Goal: Task Accomplishment & Management: Use online tool/utility

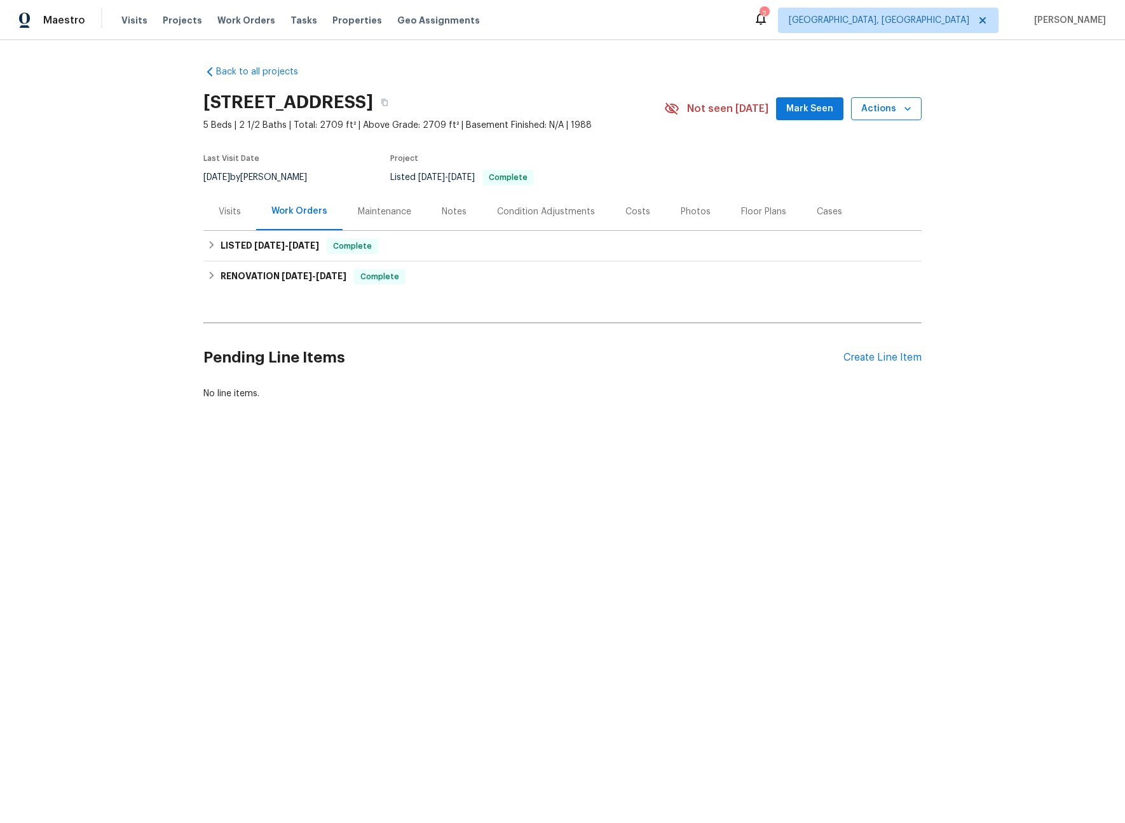
click at [867, 113] on span "Actions" at bounding box center [886, 109] width 50 height 16
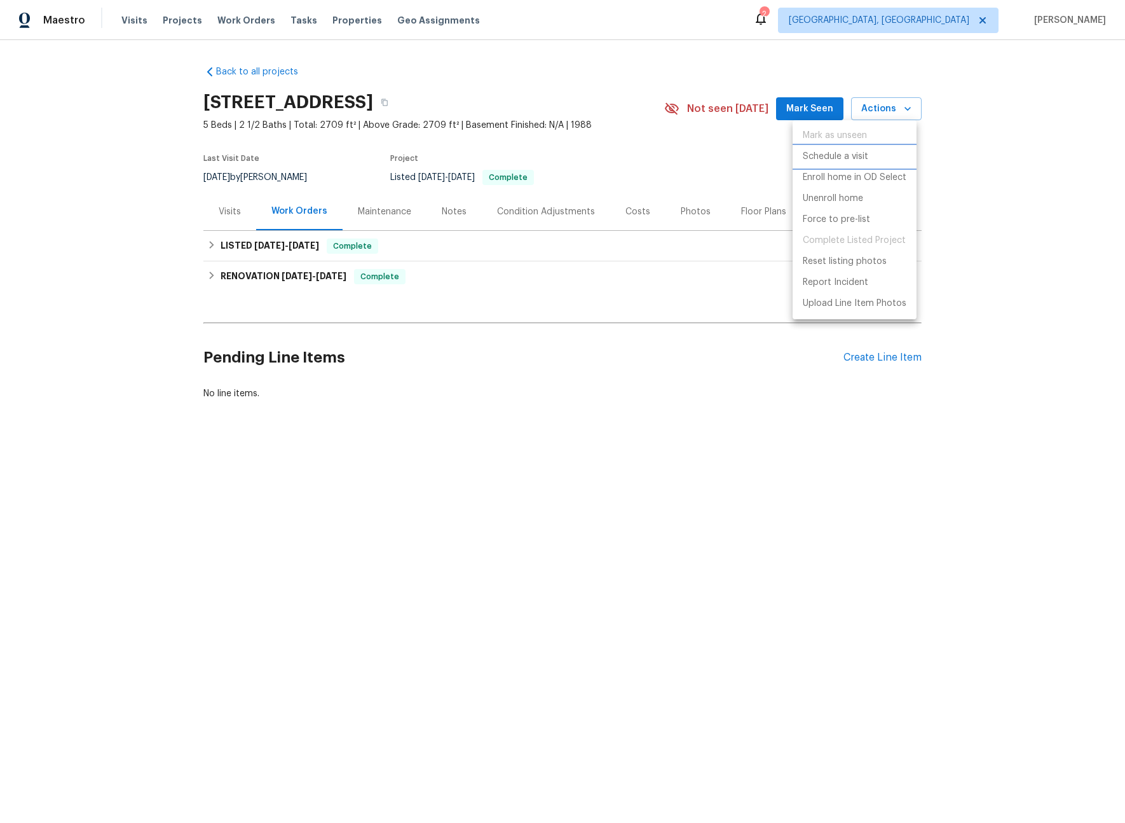
drag, startPoint x: 856, startPoint y: 157, endPoint x: 586, endPoint y: 172, distance: 270.0
click at [586, 172] on div "Mark as unseen Schedule a visit Enroll home in OD Select Unenroll home Force to…" at bounding box center [562, 411] width 1125 height 823
click at [219, 213] on div at bounding box center [562, 411] width 1125 height 823
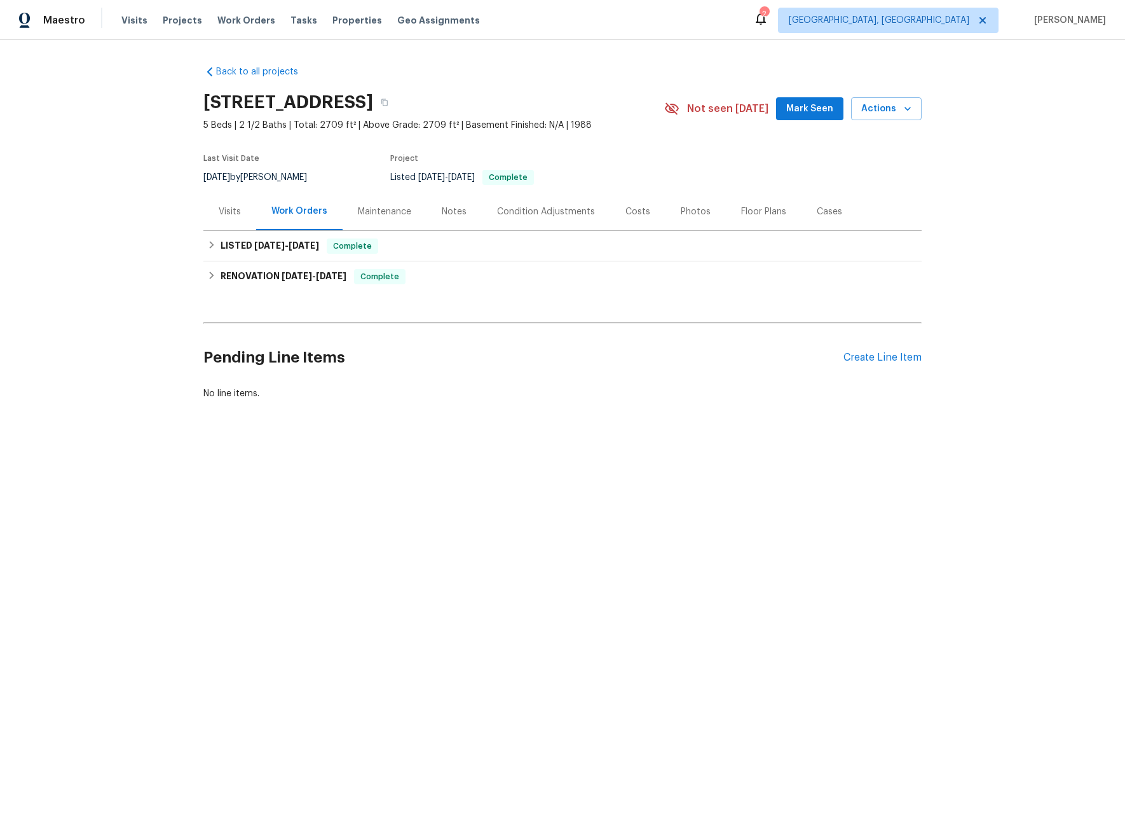
click at [224, 216] on div "Visits" at bounding box center [230, 211] width 22 height 13
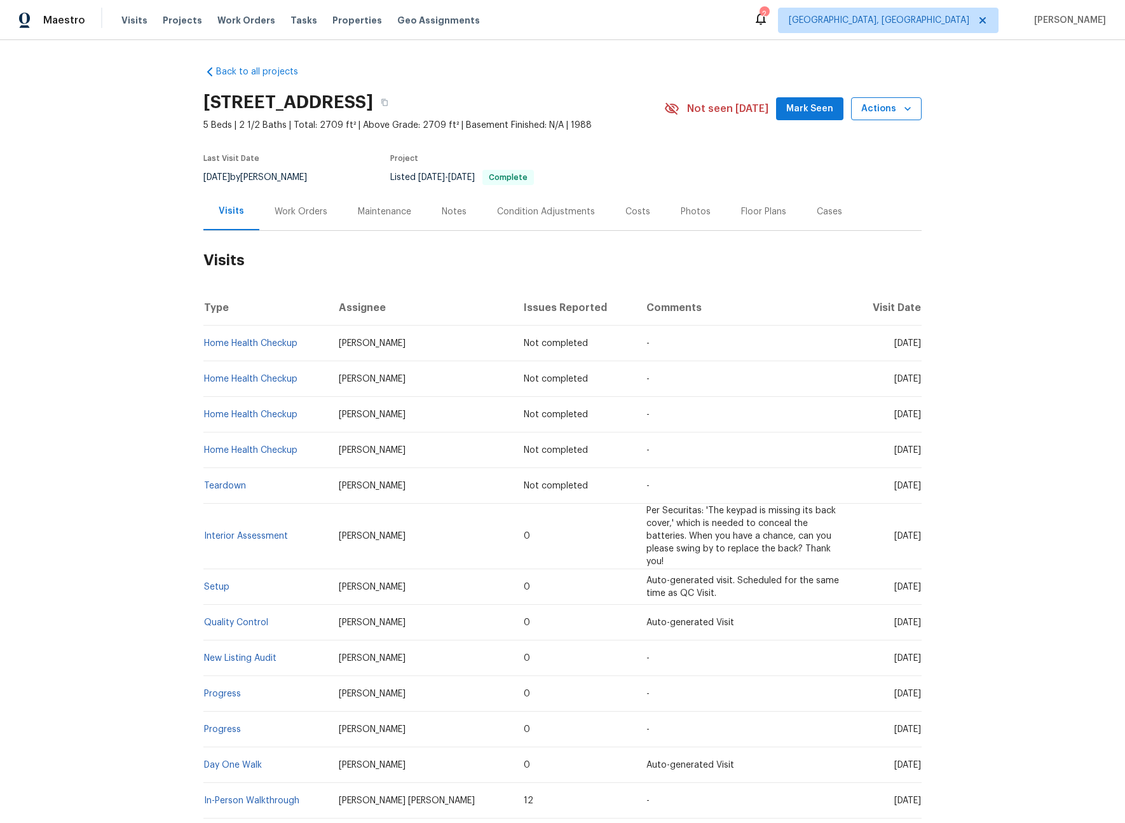
click at [872, 107] on span "Actions" at bounding box center [886, 109] width 50 height 16
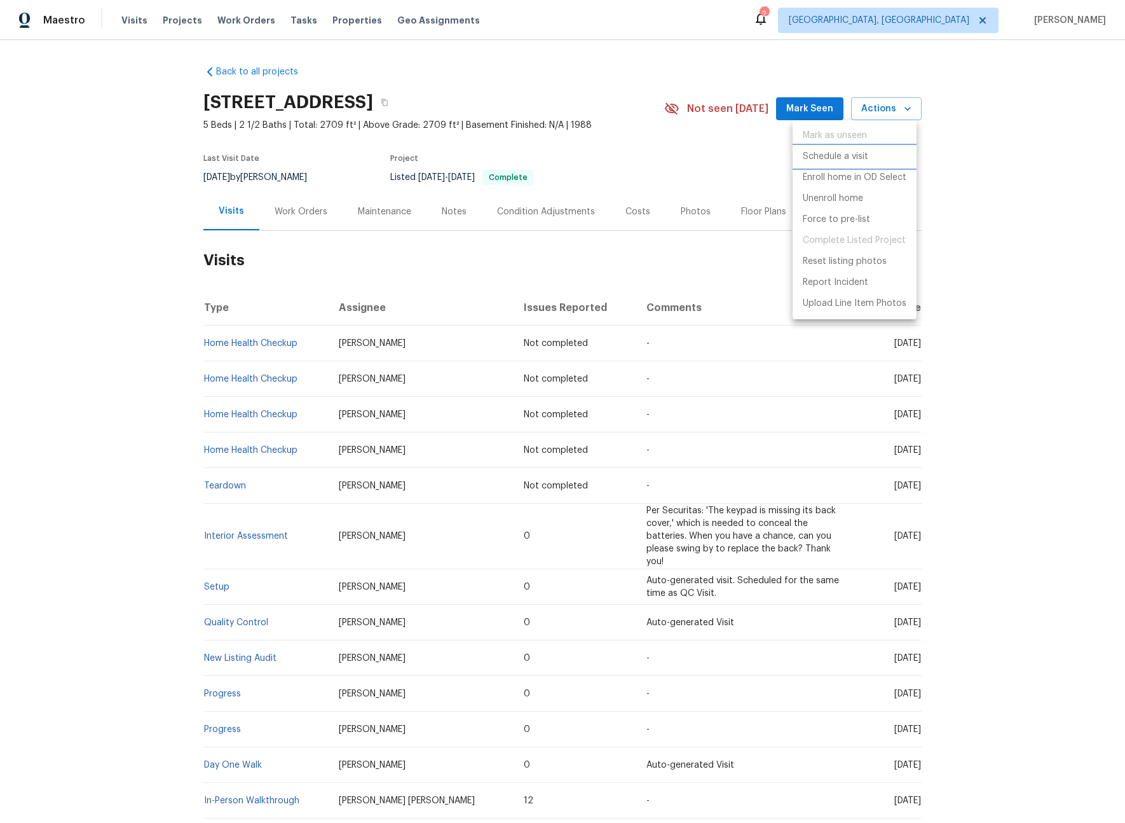
click at [839, 160] on p "Schedule a visit" at bounding box center [835, 156] width 65 height 13
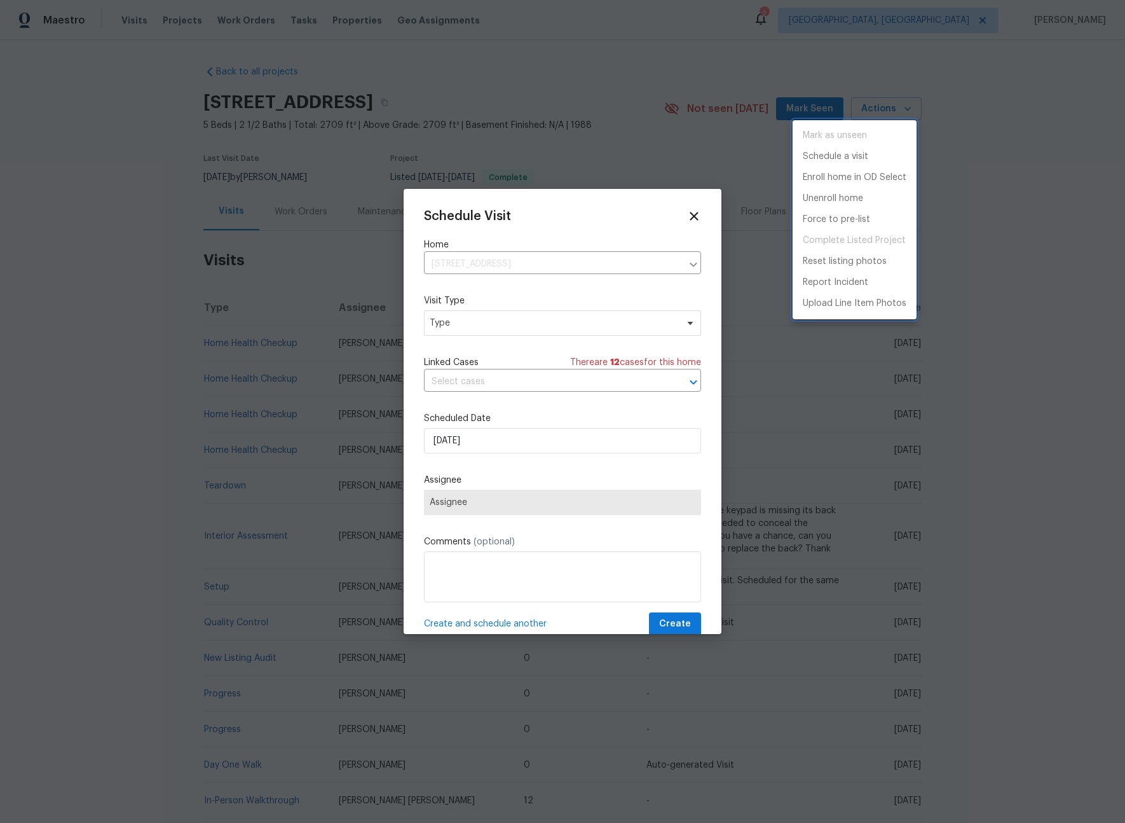
click at [494, 327] on div at bounding box center [562, 411] width 1125 height 823
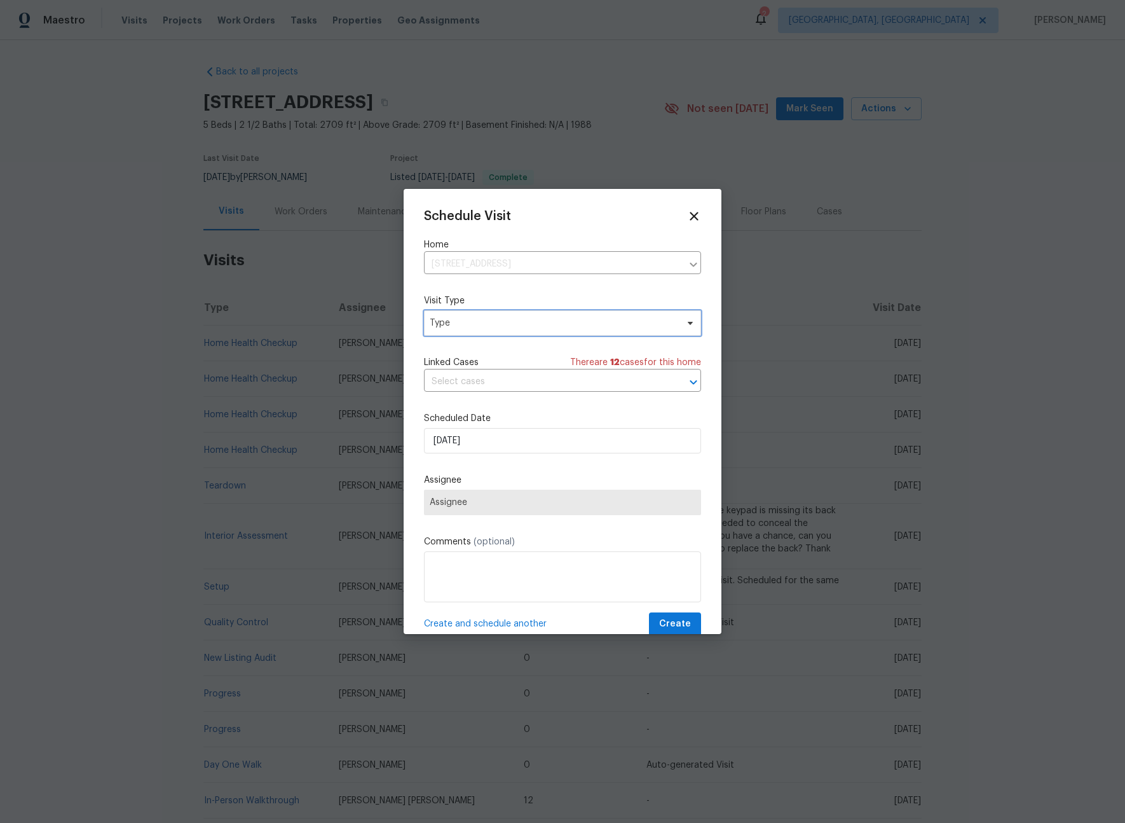
click at [484, 325] on span "Type" at bounding box center [553, 323] width 247 height 13
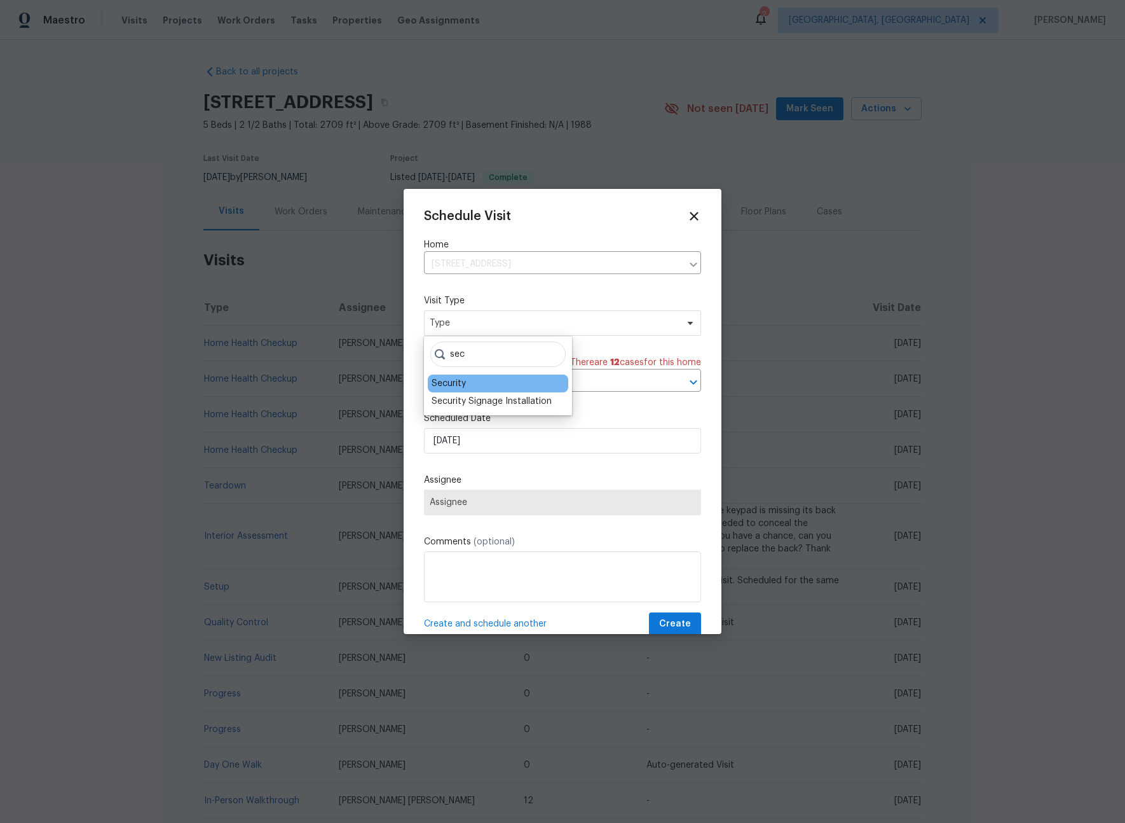
type input "sec"
click at [453, 385] on div "Security" at bounding box center [449, 383] width 34 height 13
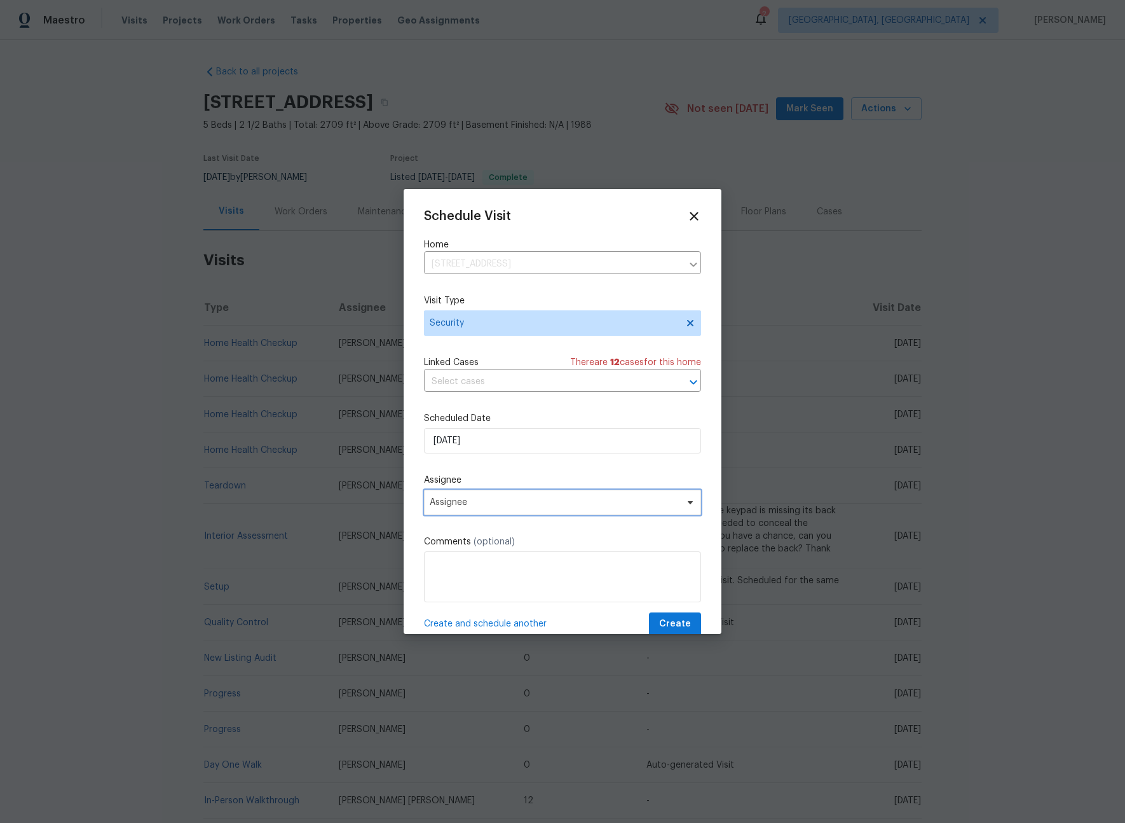
drag, startPoint x: 487, startPoint y: 505, endPoint x: 487, endPoint y: 488, distance: 17.2
click at [487, 504] on span "Assignee" at bounding box center [554, 502] width 249 height 10
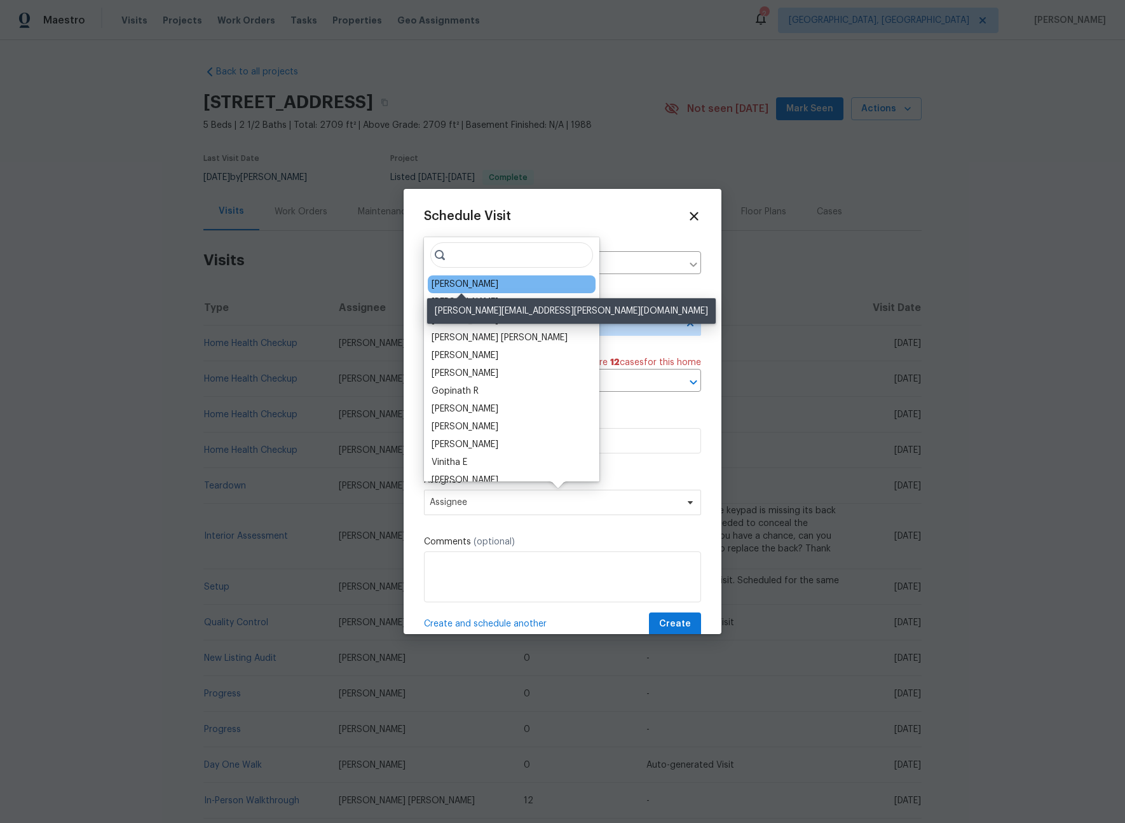
click at [461, 285] on div "[PERSON_NAME]" at bounding box center [465, 284] width 67 height 13
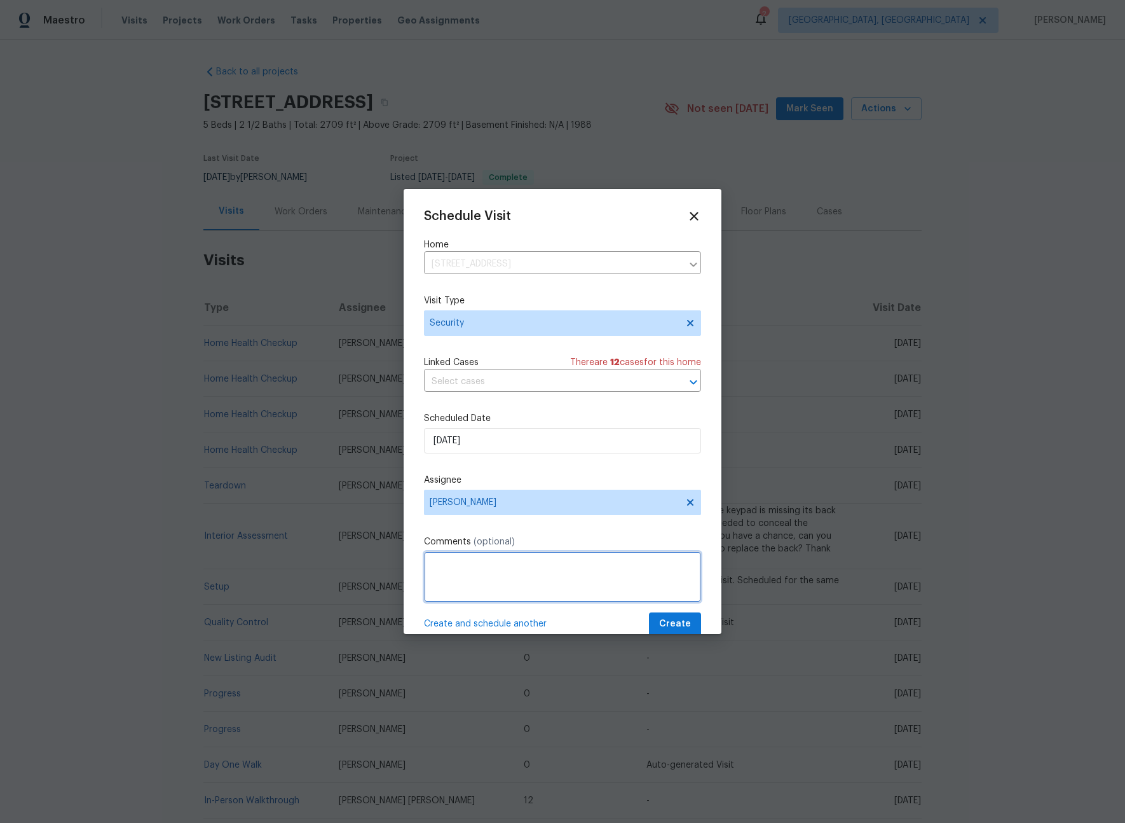
click at [495, 579] on textarea at bounding box center [562, 576] width 277 height 51
type textarea "-"
paste textarea "Rental Scammer has obtained the LB code. Please visit and change the code asap.…"
type textarea "Rental Scammer has obtained the LB code. Please visit and change the code asap.…"
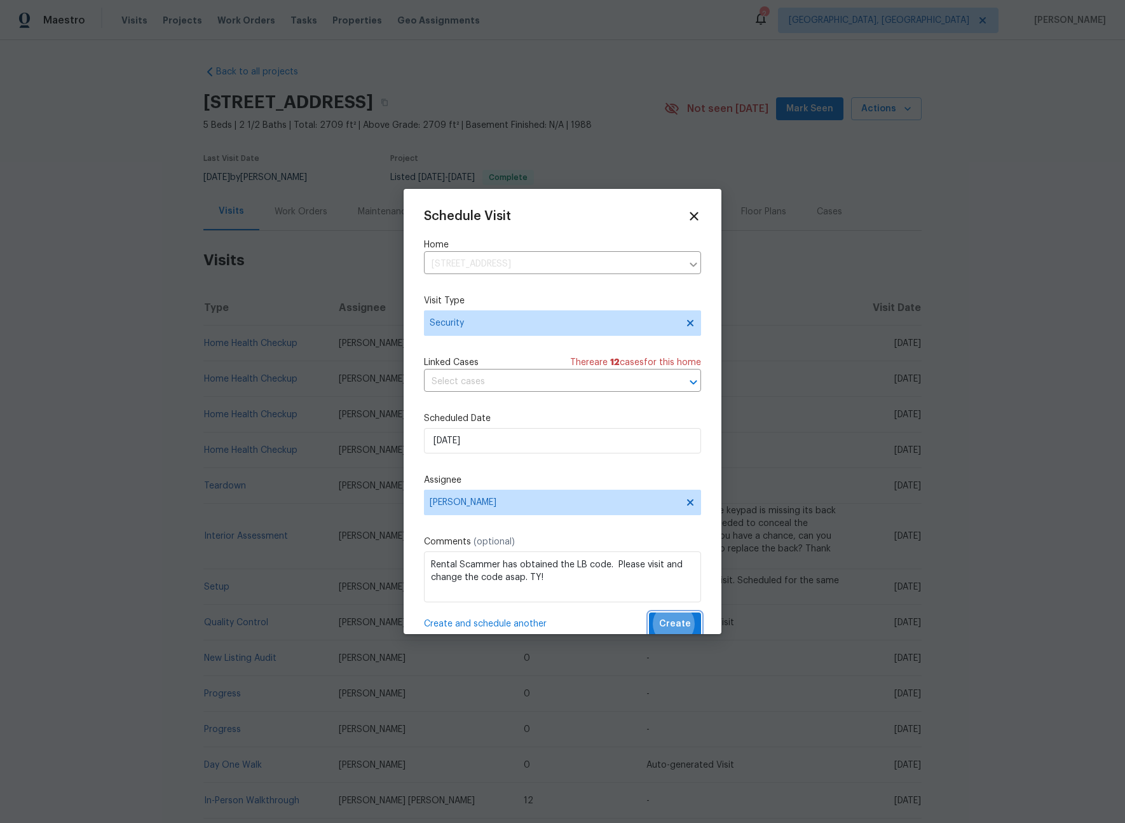
scroll to position [3, 0]
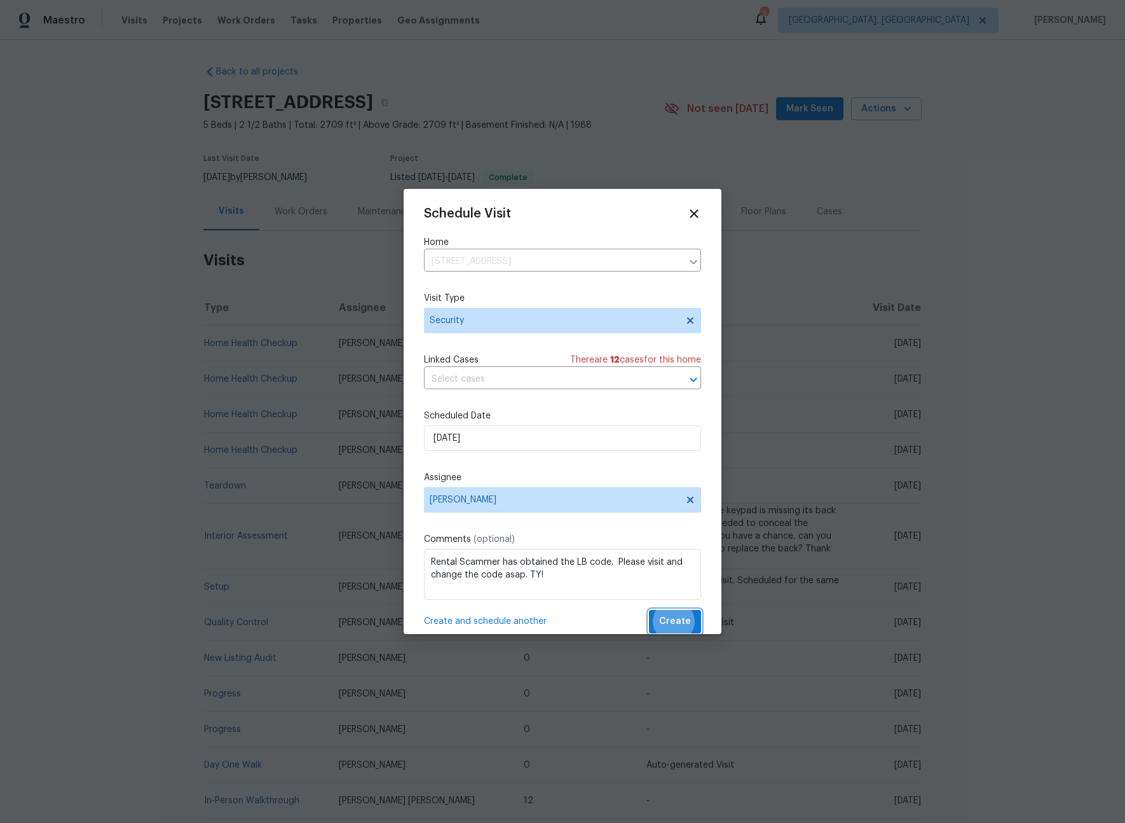
click at [649, 610] on button "Create" at bounding box center [675, 622] width 52 height 24
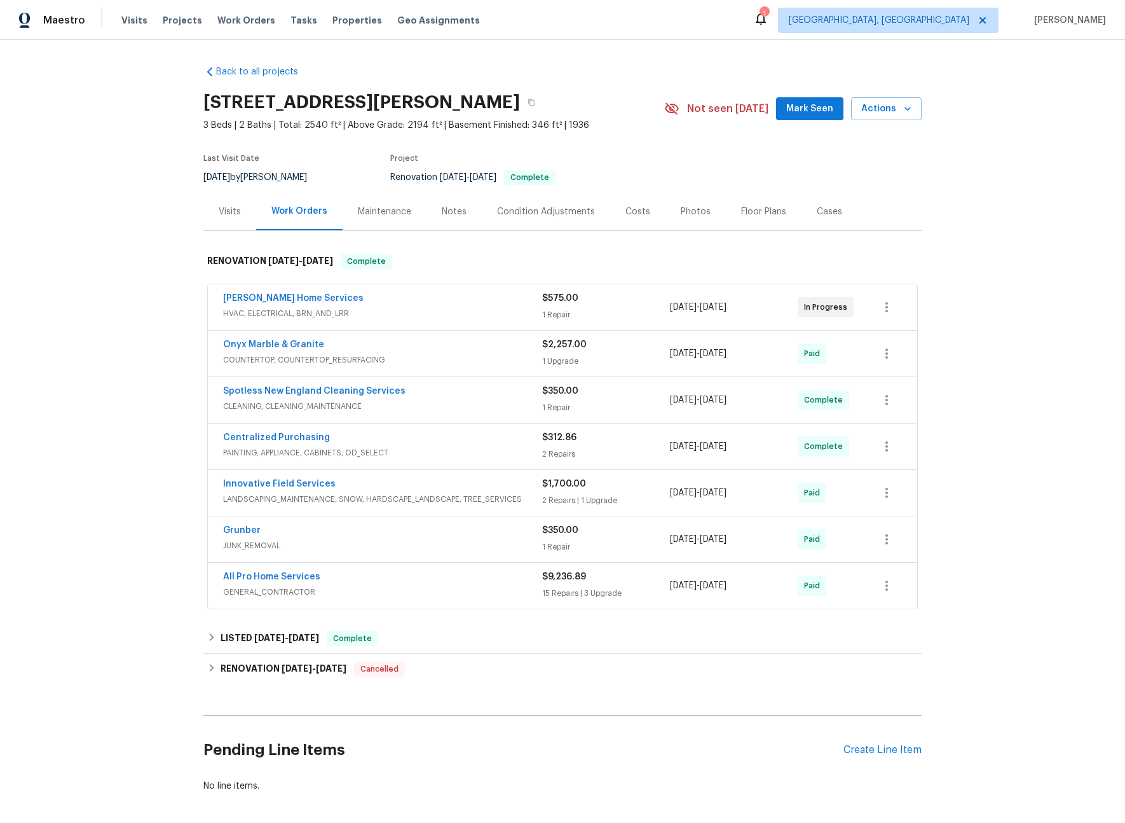
click at [228, 212] on div "Visits" at bounding box center [230, 211] width 22 height 13
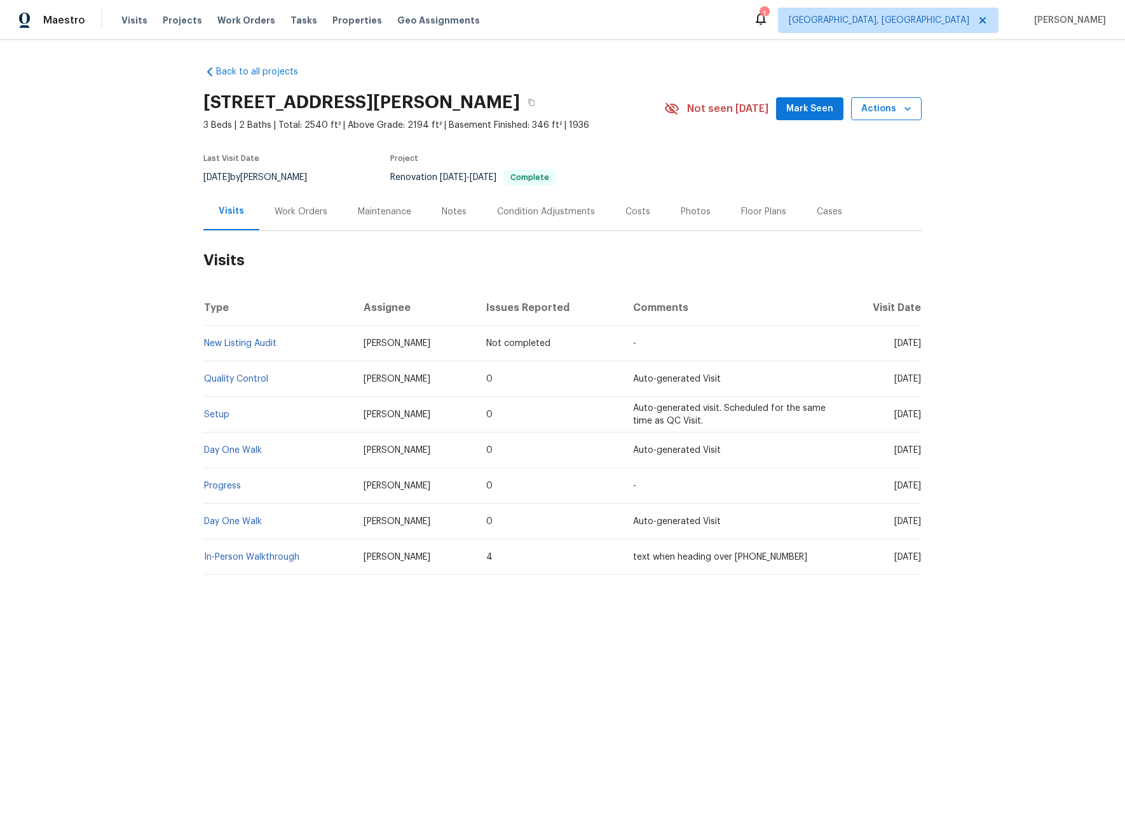
click at [879, 113] on span "Actions" at bounding box center [886, 109] width 50 height 16
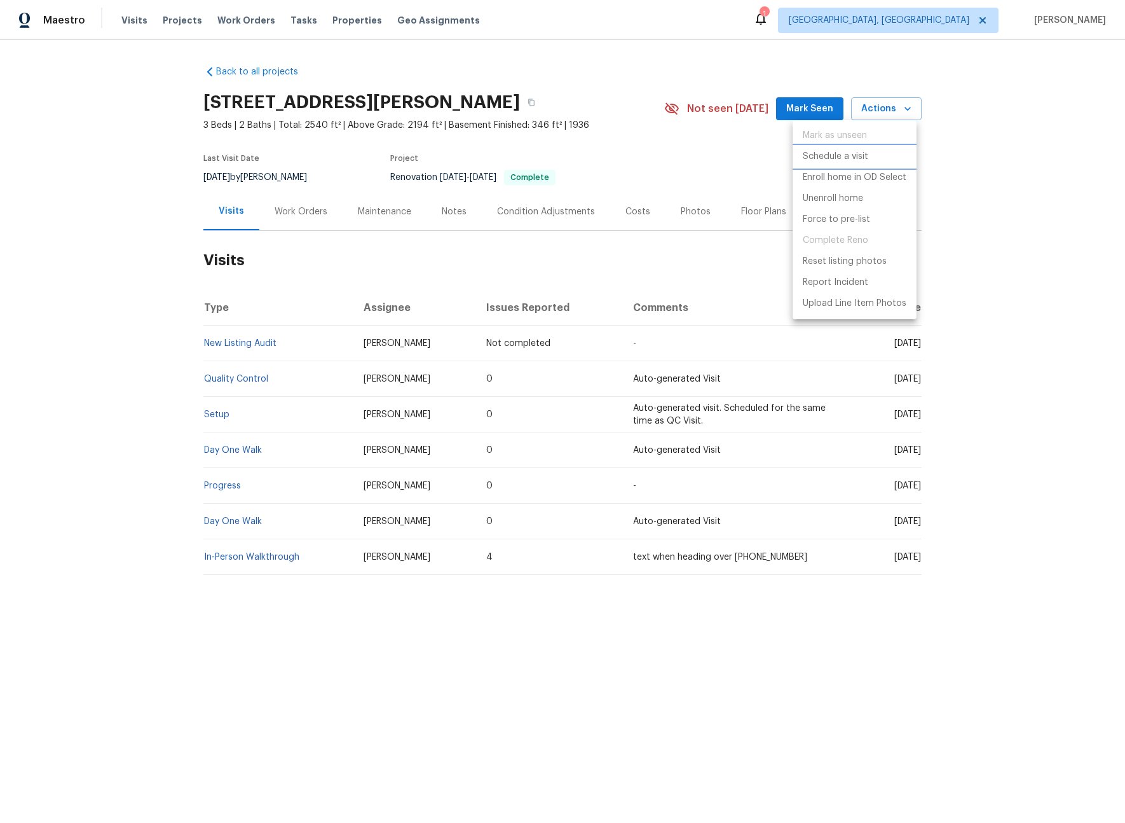
click at [836, 159] on p "Schedule a visit" at bounding box center [835, 156] width 65 height 13
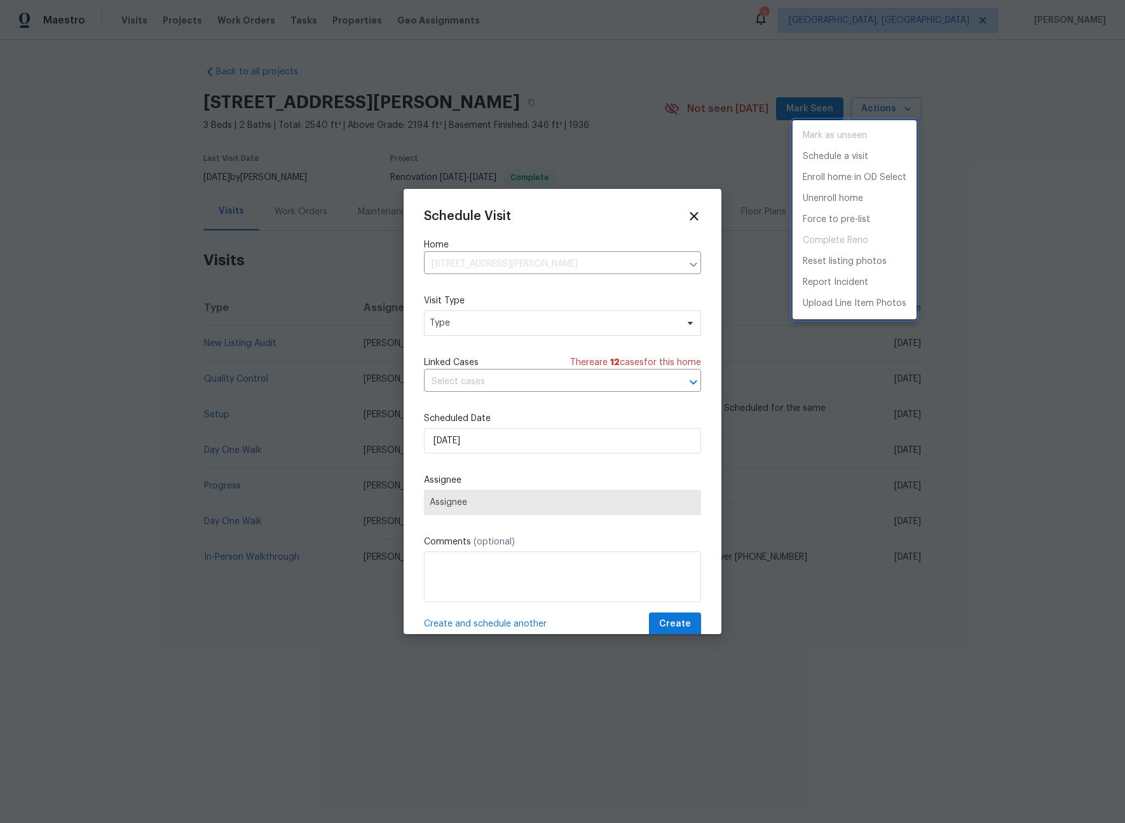
click at [518, 324] on div at bounding box center [562, 411] width 1125 height 823
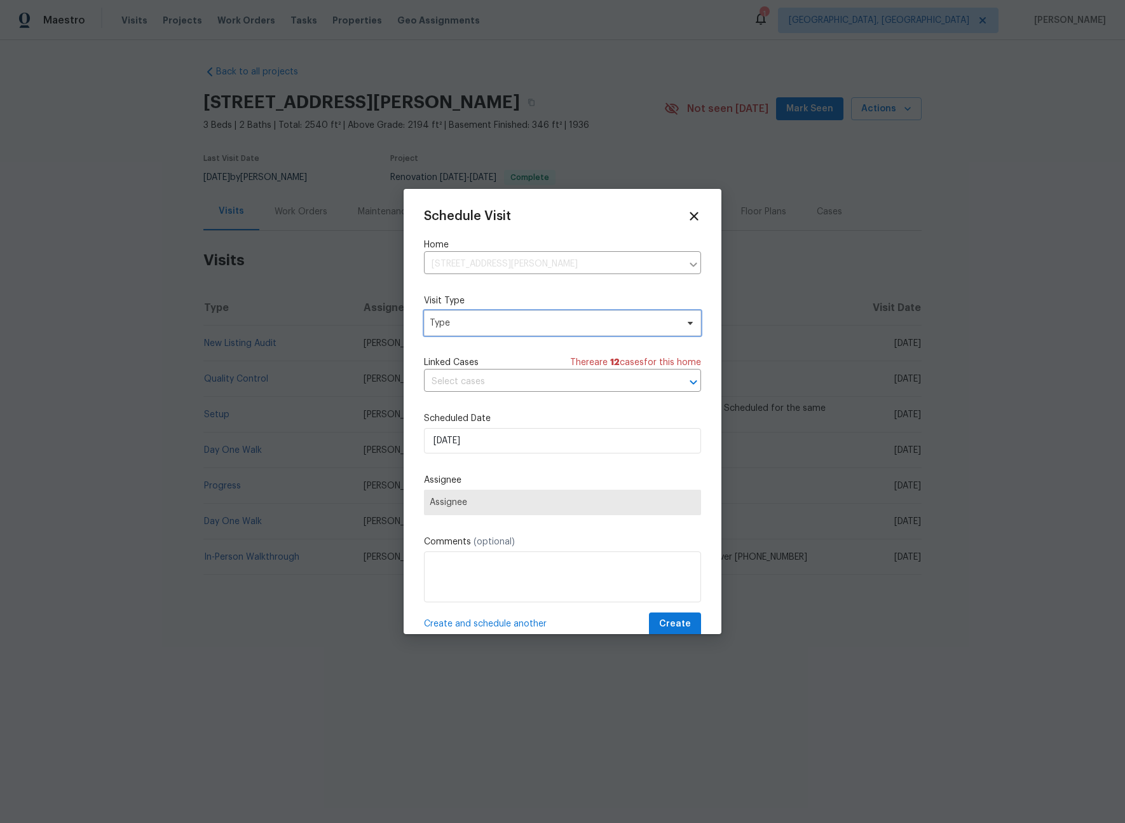
click at [494, 327] on span "Type" at bounding box center [553, 323] width 247 height 13
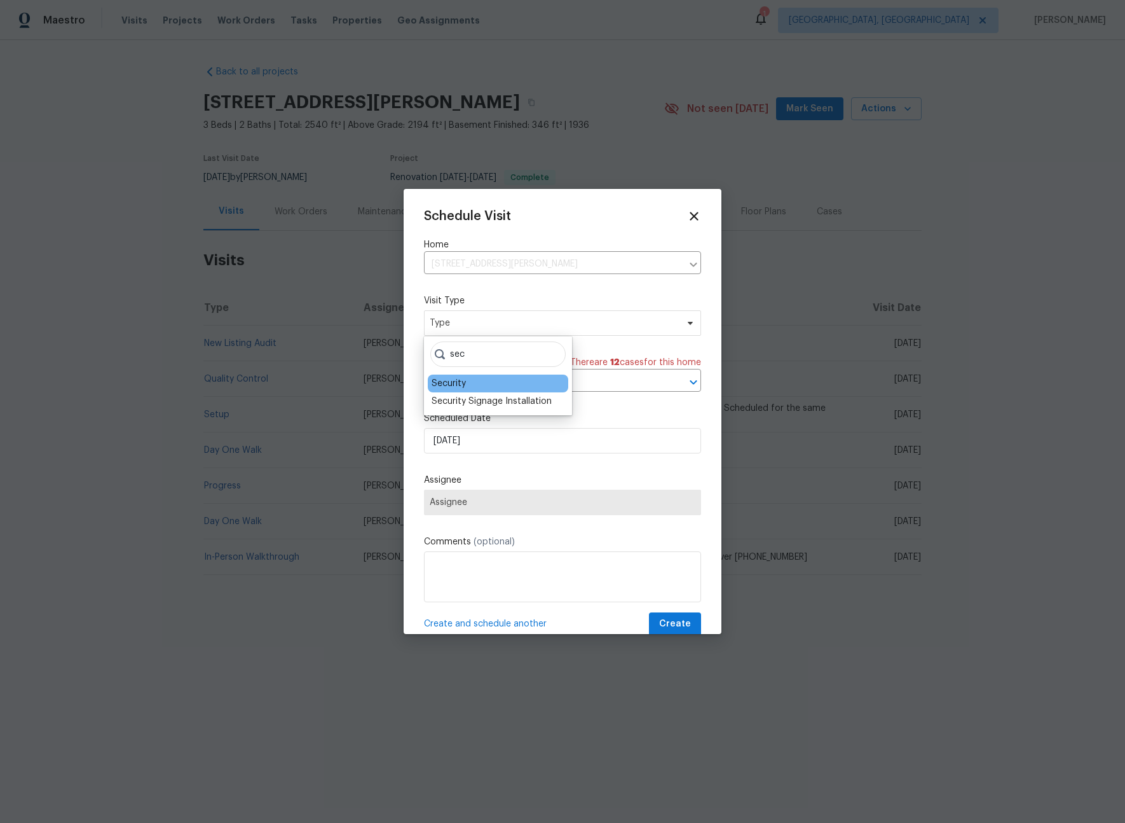
type input "sec"
click at [456, 388] on div "Security" at bounding box center [449, 383] width 34 height 13
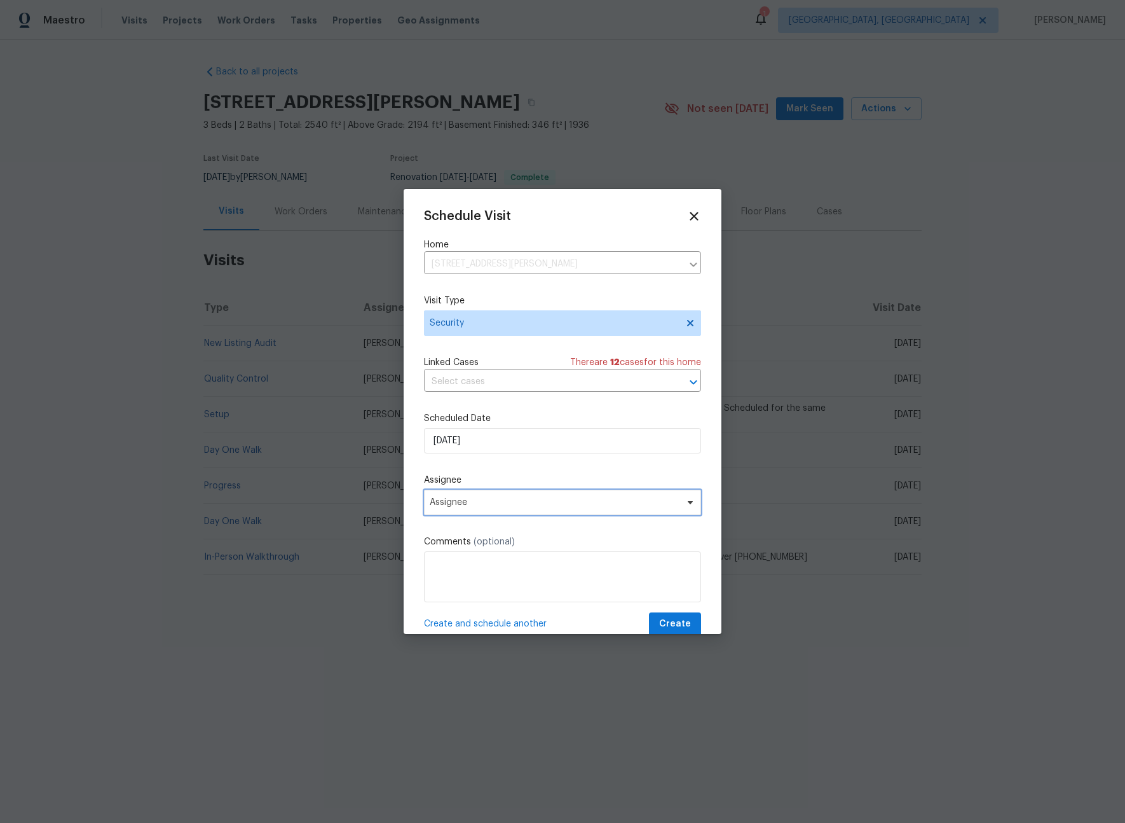
click at [474, 495] on span "Assignee" at bounding box center [562, 502] width 277 height 25
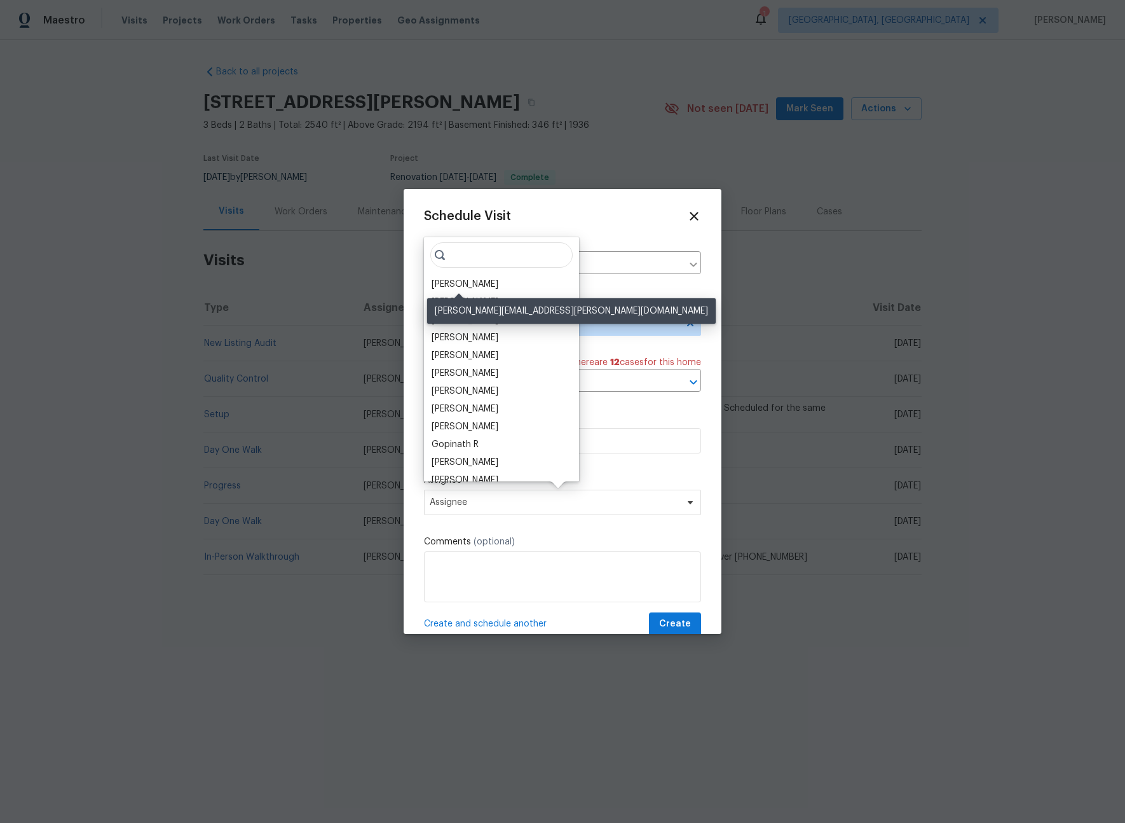
click at [461, 280] on div "Brian Mothes" at bounding box center [465, 284] width 67 height 13
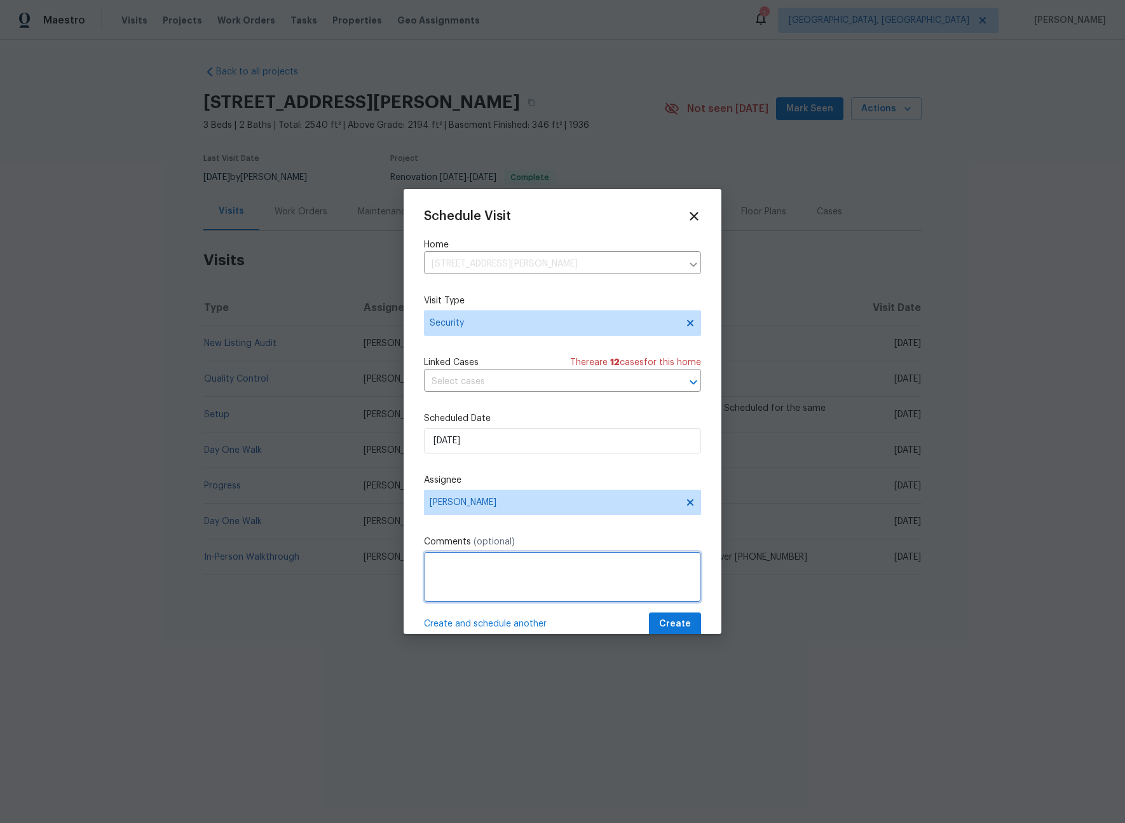
click at [498, 565] on textarea at bounding box center [562, 576] width 277 height 51
type textarea "-"
paste textarea "Rental Scammer has obtained the LB code. Please visit and change the code asap.…"
type textarea "Rental Scammer has obtained the LB code. Please visit and change the code asap.…"
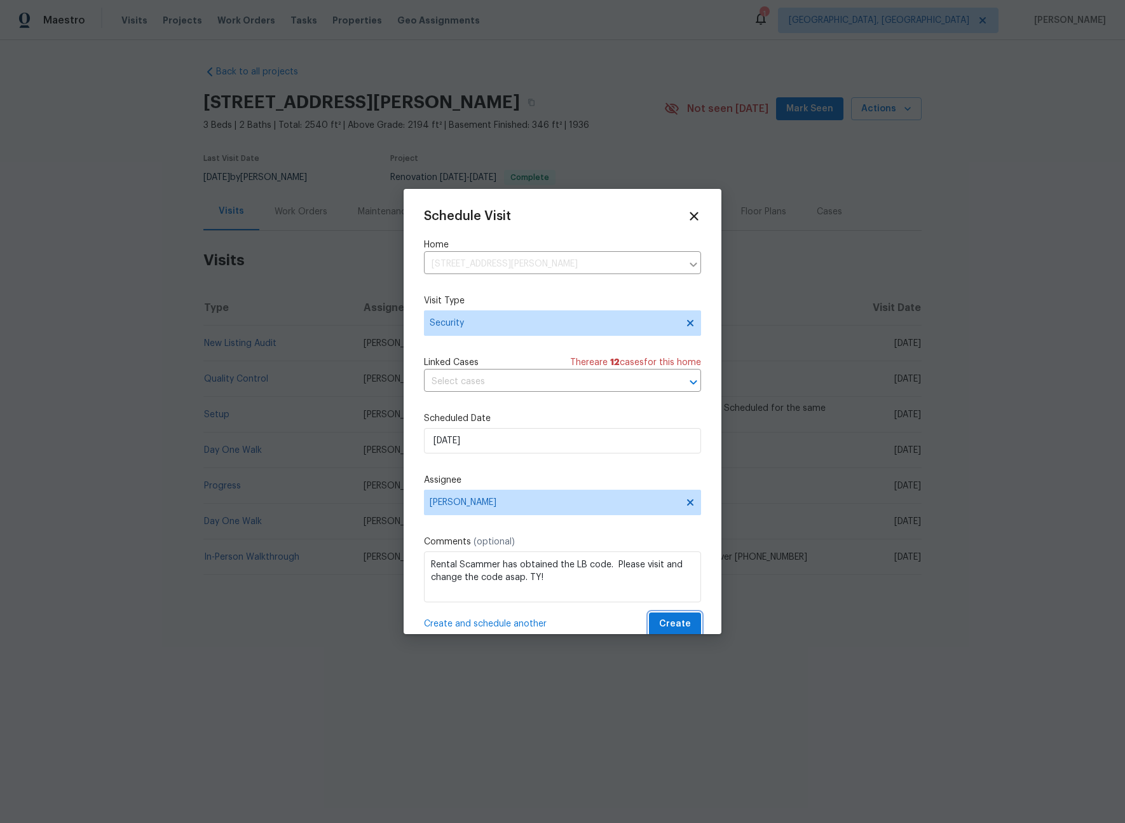
scroll to position [3, 0]
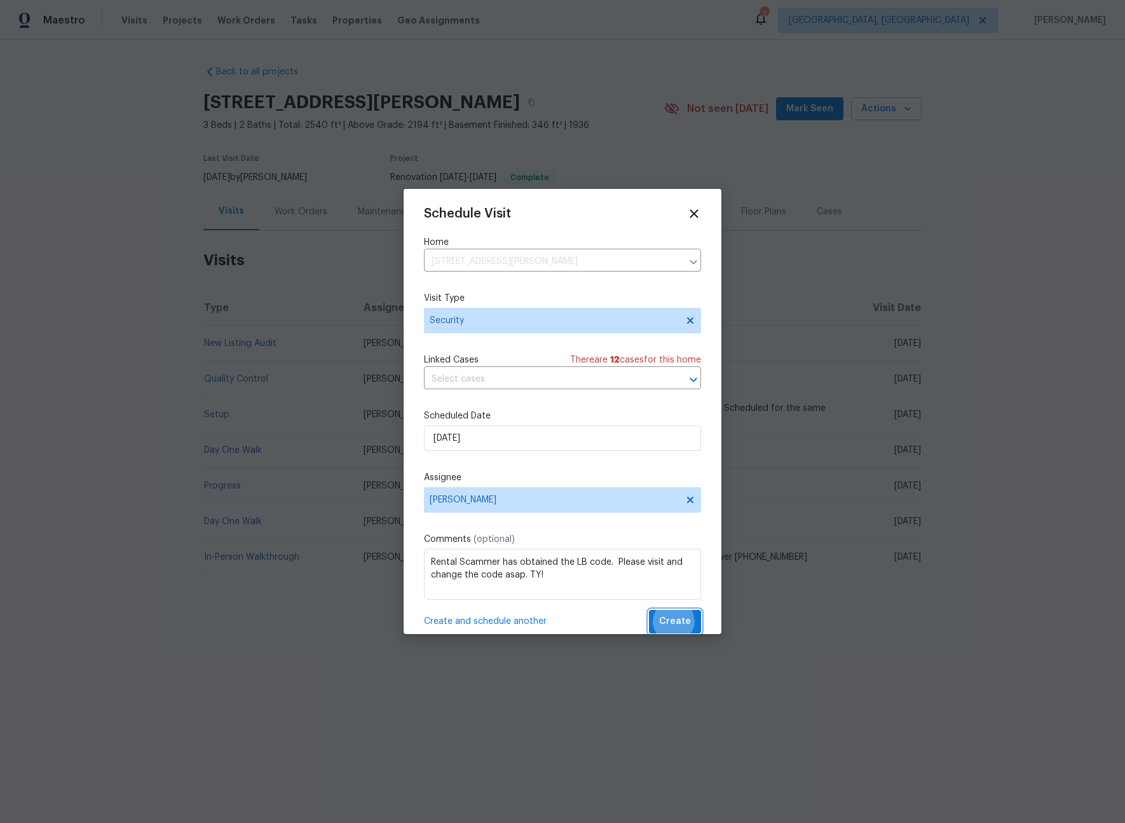
click at [649, 610] on button "Create" at bounding box center [675, 622] width 52 height 24
